Goal: Use online tool/utility: Utilize a website feature to perform a specific function

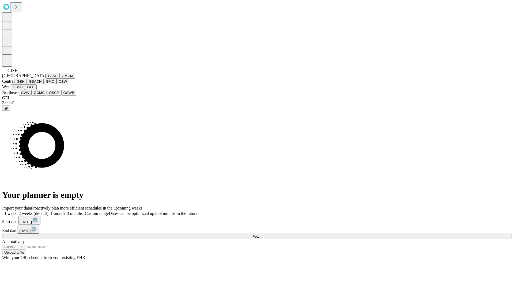
click at [46, 79] on button "GJSH" at bounding box center [53, 76] width 14 height 6
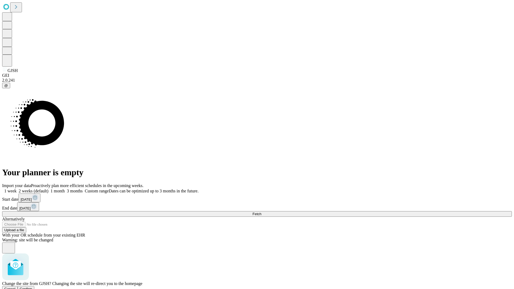
click at [32, 287] on span "Confirm" at bounding box center [26, 289] width 13 height 4
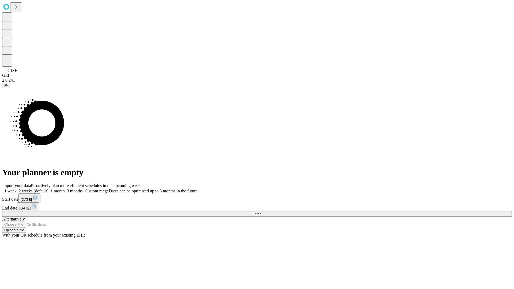
click at [48, 189] on label "2 weeks (default)" at bounding box center [33, 191] width 32 height 5
click at [261, 212] on span "Fetch" at bounding box center [256, 214] width 9 height 4
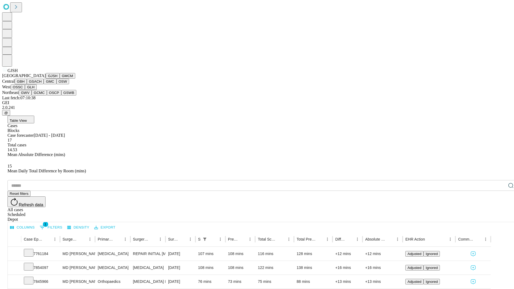
click at [60, 79] on button "GMCM" at bounding box center [68, 76] width 16 height 6
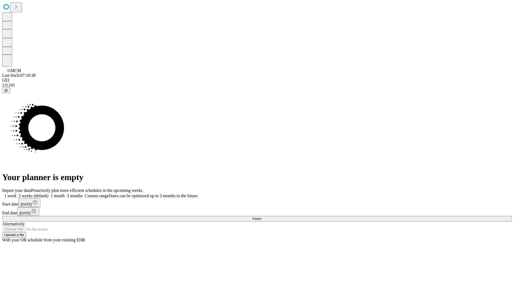
click at [48, 193] on label "2 weeks (default)" at bounding box center [33, 195] width 32 height 5
click at [261, 217] on span "Fetch" at bounding box center [256, 219] width 9 height 4
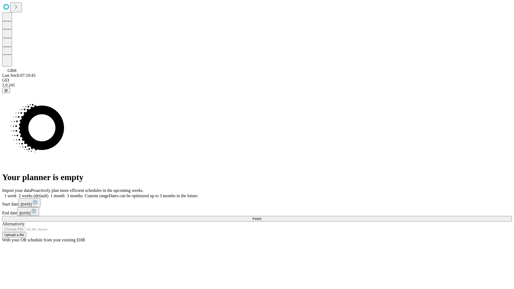
click at [48, 193] on label "2 weeks (default)" at bounding box center [33, 195] width 32 height 5
click at [261, 217] on span "Fetch" at bounding box center [256, 219] width 9 height 4
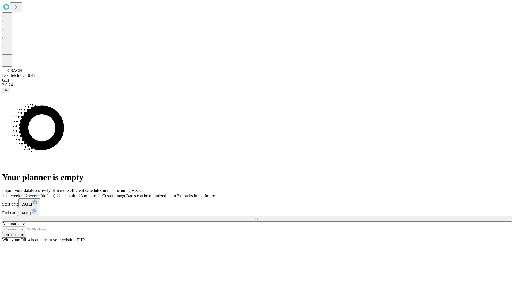
click at [261, 217] on span "Fetch" at bounding box center [256, 219] width 9 height 4
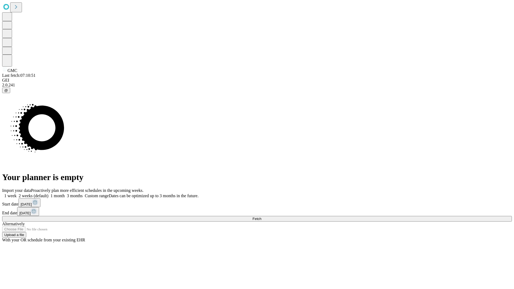
click at [48, 193] on label "2 weeks (default)" at bounding box center [33, 195] width 32 height 5
click at [261, 217] on span "Fetch" at bounding box center [256, 219] width 9 height 4
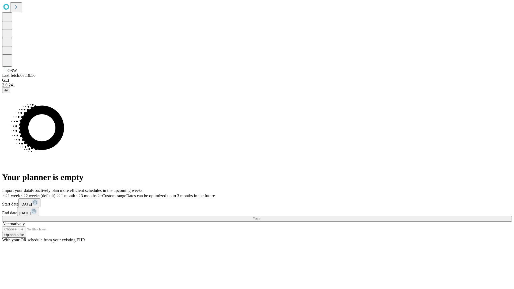
click at [261, 217] on span "Fetch" at bounding box center [256, 219] width 9 height 4
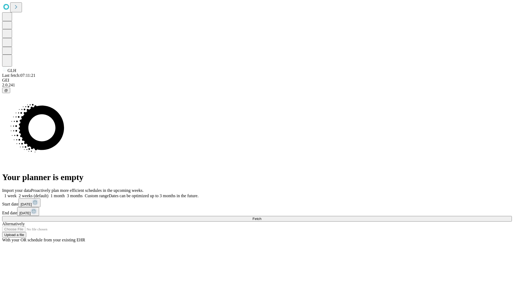
click at [48, 193] on label "2 weeks (default)" at bounding box center [33, 195] width 32 height 5
click at [261, 217] on span "Fetch" at bounding box center [256, 219] width 9 height 4
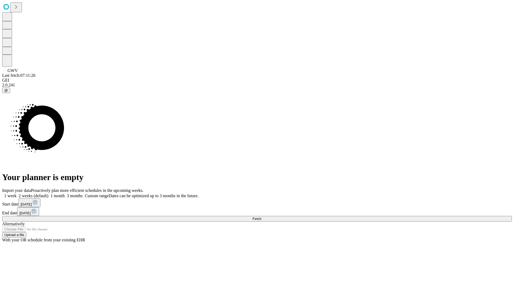
click at [48, 193] on label "2 weeks (default)" at bounding box center [33, 195] width 32 height 5
click at [261, 217] on span "Fetch" at bounding box center [256, 219] width 9 height 4
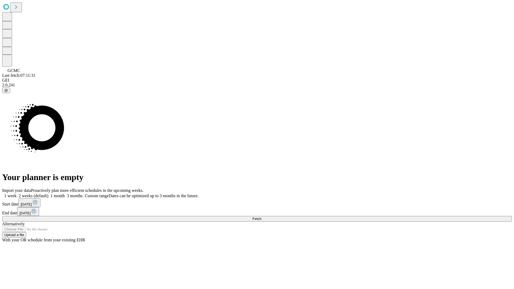
click at [48, 193] on label "2 weeks (default)" at bounding box center [33, 195] width 32 height 5
click at [261, 217] on span "Fetch" at bounding box center [256, 219] width 9 height 4
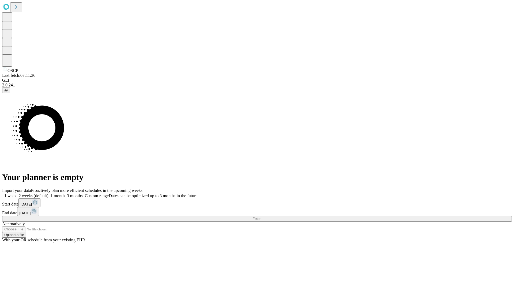
click at [48, 193] on label "2 weeks (default)" at bounding box center [33, 195] width 32 height 5
click at [261, 217] on span "Fetch" at bounding box center [256, 219] width 9 height 4
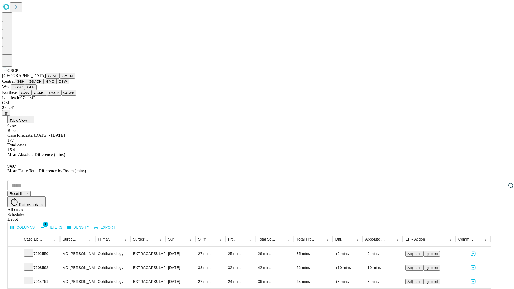
click at [61, 96] on button "GSWB" at bounding box center [68, 93] width 15 height 6
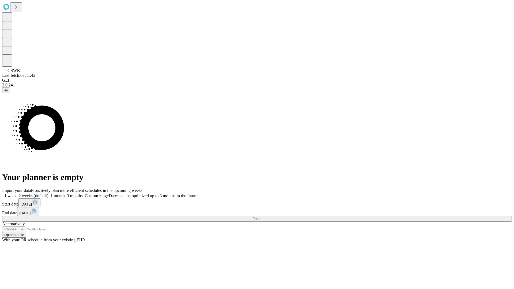
click at [48, 193] on label "2 weeks (default)" at bounding box center [33, 195] width 32 height 5
click at [261, 217] on span "Fetch" at bounding box center [256, 219] width 9 height 4
